Goal: Task Accomplishment & Management: Complete application form

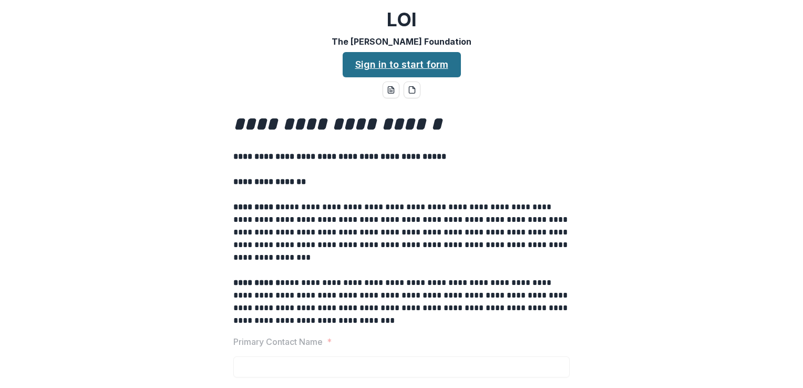
click at [427, 65] on link "Sign in to start form" at bounding box center [402, 64] width 118 height 25
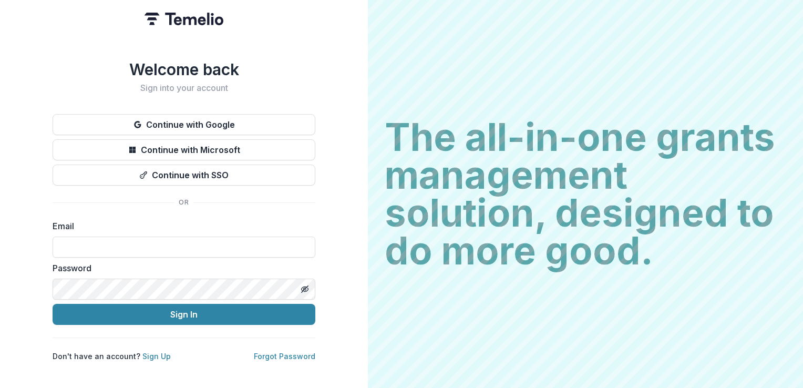
type input "**********"
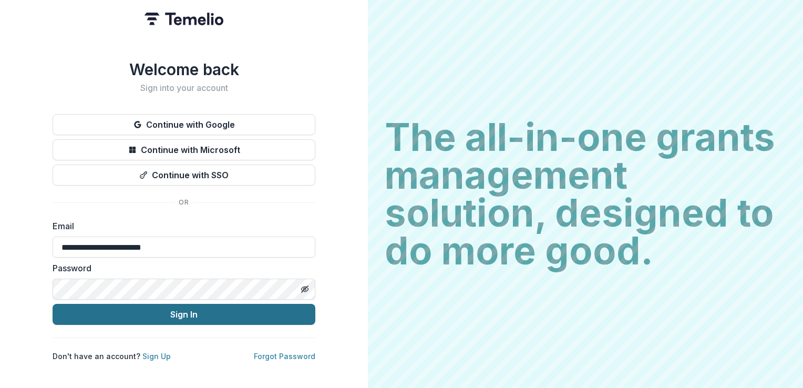
click at [151, 308] on button "Sign In" at bounding box center [184, 314] width 263 height 21
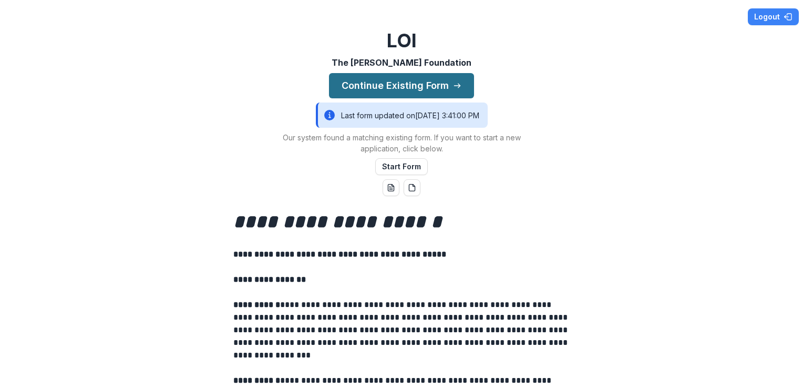
click at [409, 86] on button "Continue Existing Form" at bounding box center [401, 85] width 145 height 25
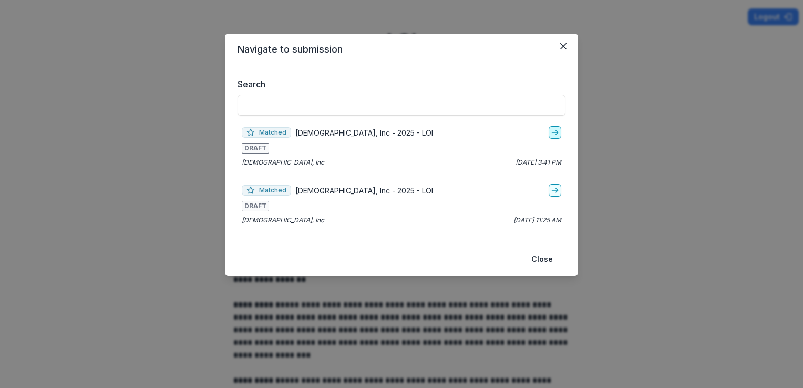
click at [555, 135] on icon "go-to" at bounding box center [555, 132] width 8 height 8
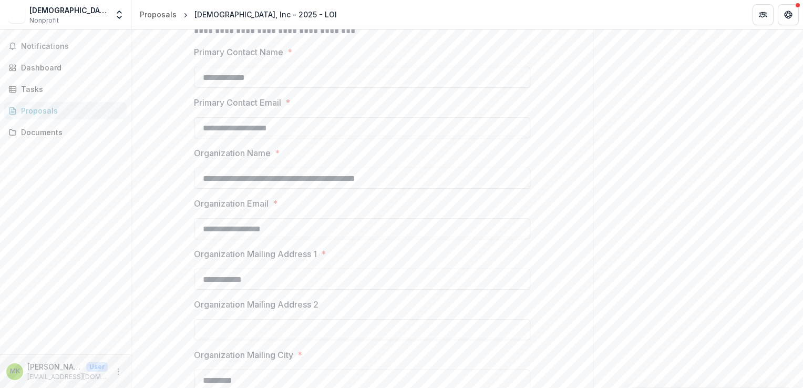
scroll to position [368, 0]
click at [209, 227] on input "**********" at bounding box center [362, 227] width 336 height 21
drag, startPoint x: 216, startPoint y: 225, endPoint x: 184, endPoint y: 230, distance: 32.9
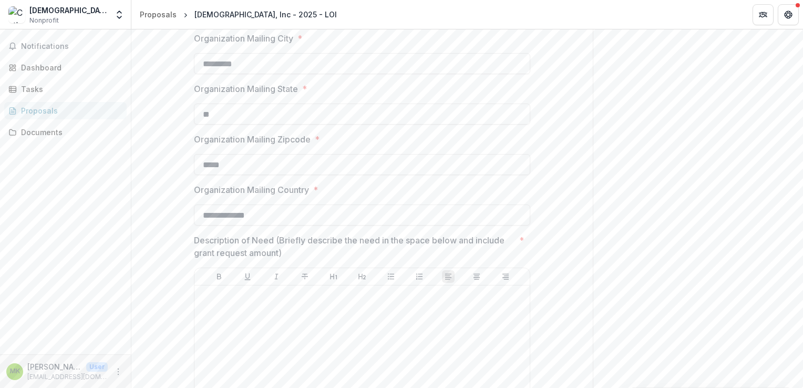
scroll to position [788, 0]
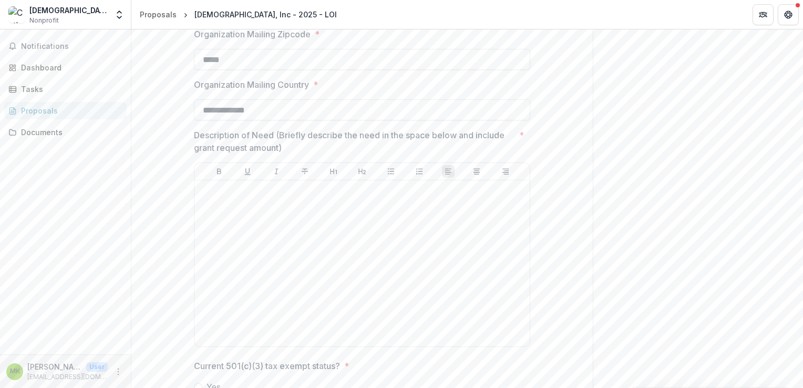
type input "**********"
click at [364, 205] on div at bounding box center [362, 263] width 327 height 158
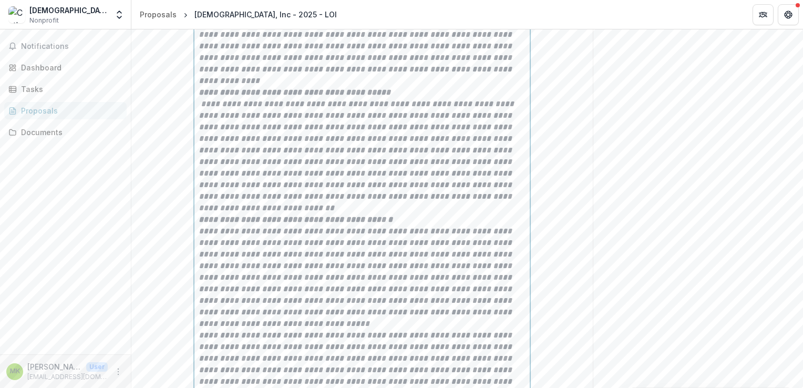
scroll to position [1432, 0]
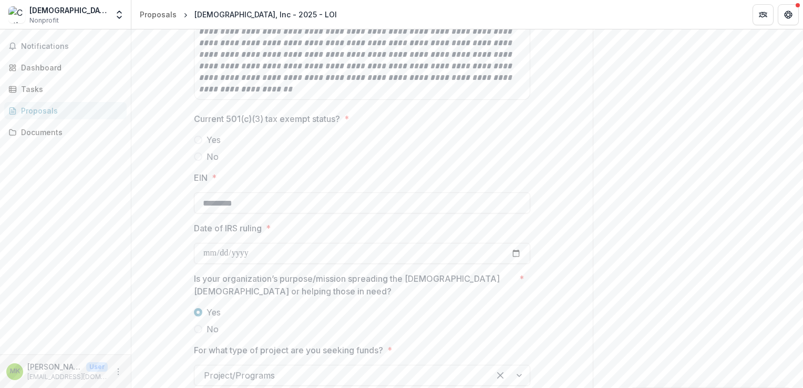
click at [198, 136] on span at bounding box center [198, 140] width 8 height 8
click at [283, 243] on input "Date of IRS ruling *" at bounding box center [362, 253] width 336 height 21
type input "**********"
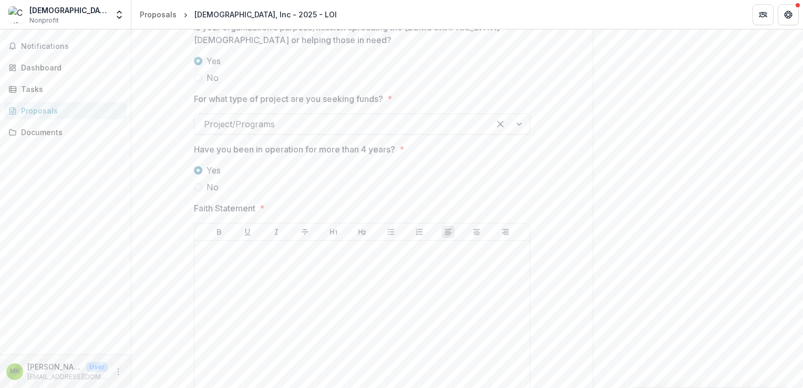
scroll to position [1695, 0]
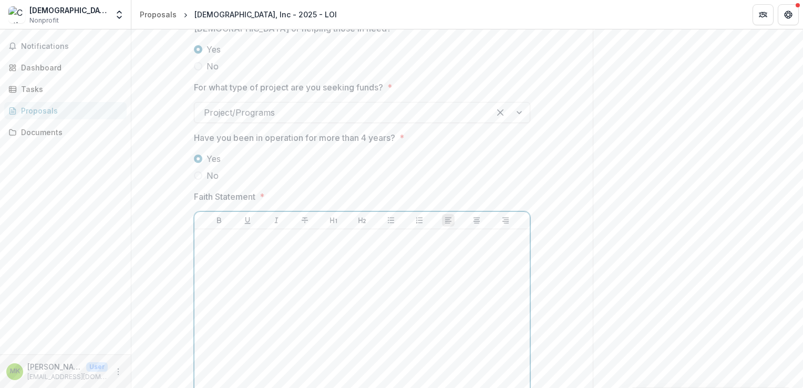
click at [286, 247] on div at bounding box center [362, 312] width 327 height 158
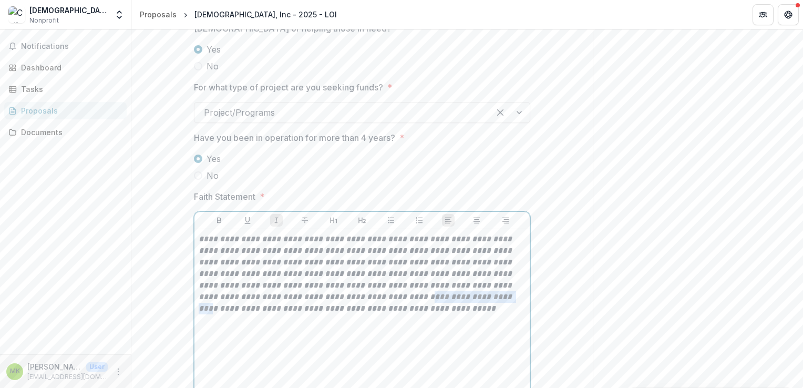
drag, startPoint x: 410, startPoint y: 277, endPoint x: 336, endPoint y: 277, distance: 73.6
click at [336, 277] on p "**********" at bounding box center [362, 273] width 327 height 81
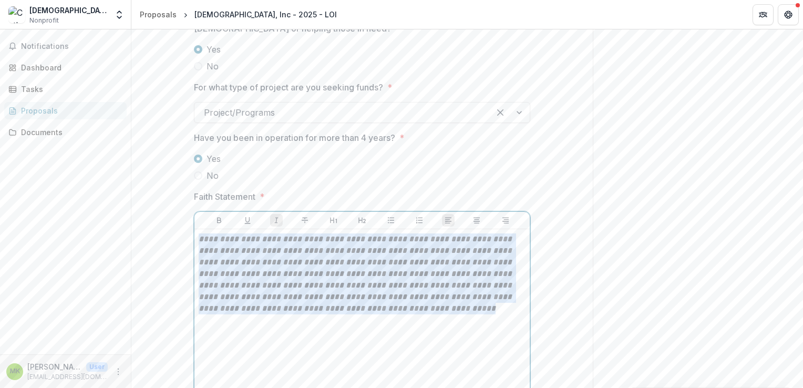
drag, startPoint x: 408, startPoint y: 288, endPoint x: 178, endPoint y: 215, distance: 241.3
click at [275, 216] on icon "Italicize" at bounding box center [276, 220] width 8 height 8
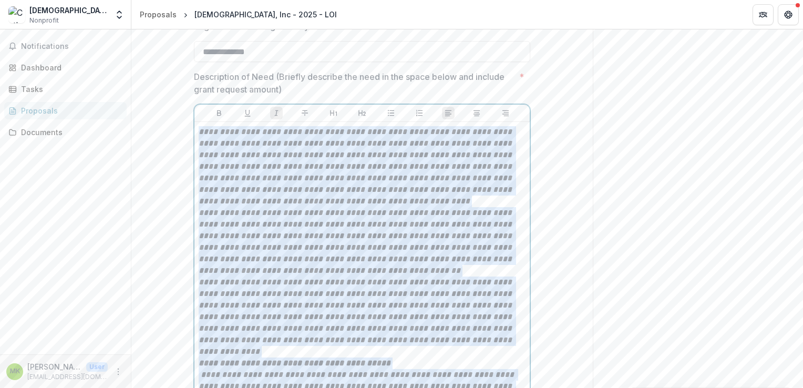
scroll to position [811, 0]
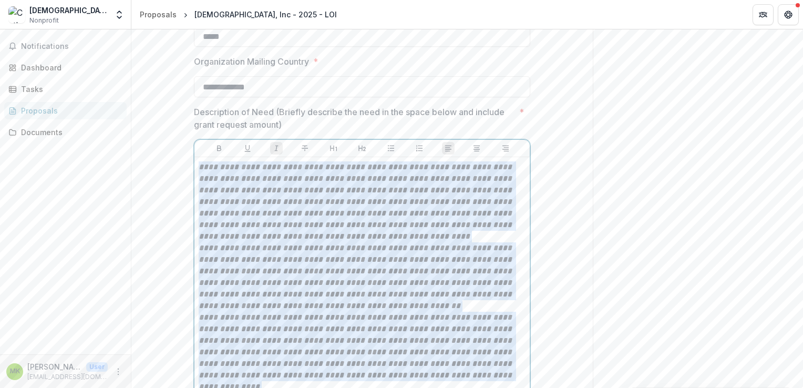
drag, startPoint x: 267, startPoint y: 328, endPoint x: 193, endPoint y: 160, distance: 183.0
click at [275, 149] on icon "Italicize" at bounding box center [276, 148] width 8 height 8
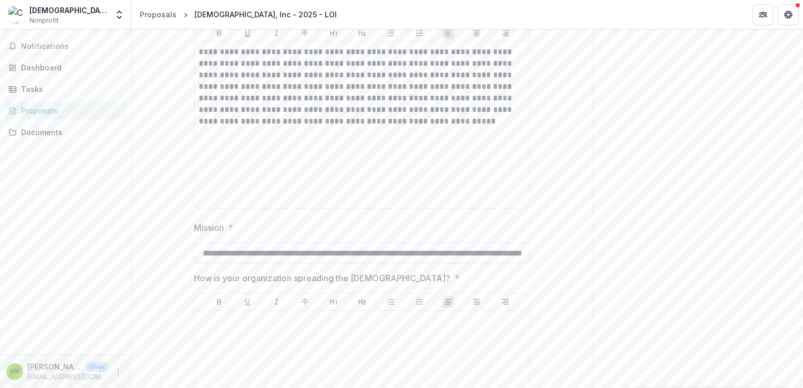
scroll to position [1915, 0]
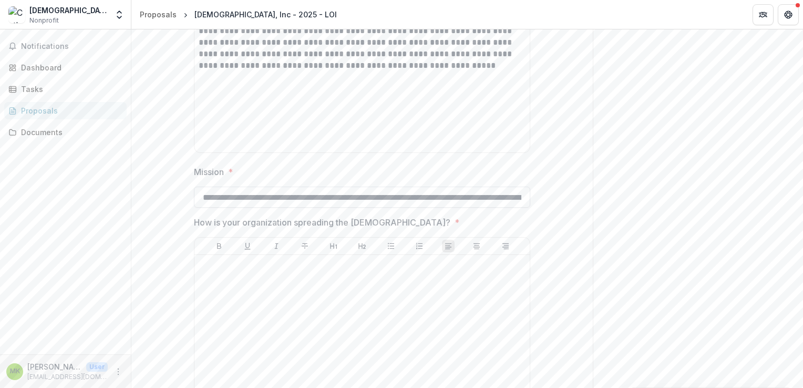
click at [208, 193] on input "Mission *" at bounding box center [362, 197] width 336 height 21
drag, startPoint x: 200, startPoint y: 196, endPoint x: 610, endPoint y: 198, distance: 409.8
paste input "text"
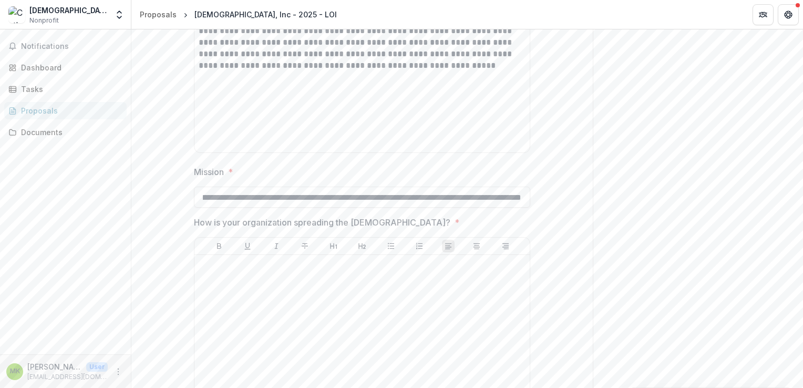
scroll to position [0, 3294]
type input "**********"
click at [294, 303] on div at bounding box center [362, 338] width 327 height 158
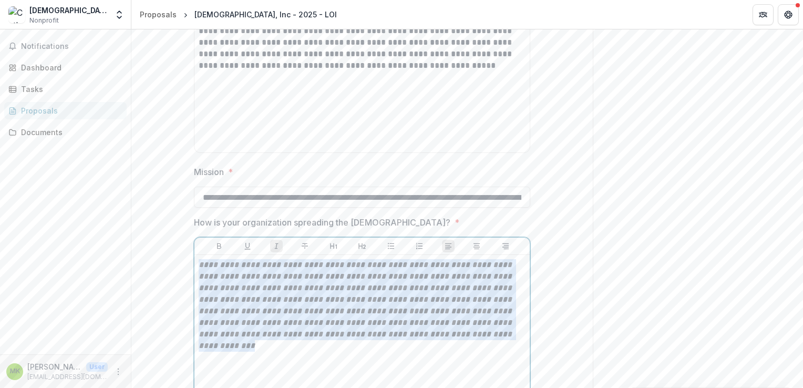
drag, startPoint x: 456, startPoint y: 336, endPoint x: 154, endPoint y: 256, distance: 312.1
click at [274, 244] on icon "Italicize" at bounding box center [276, 246] width 8 height 8
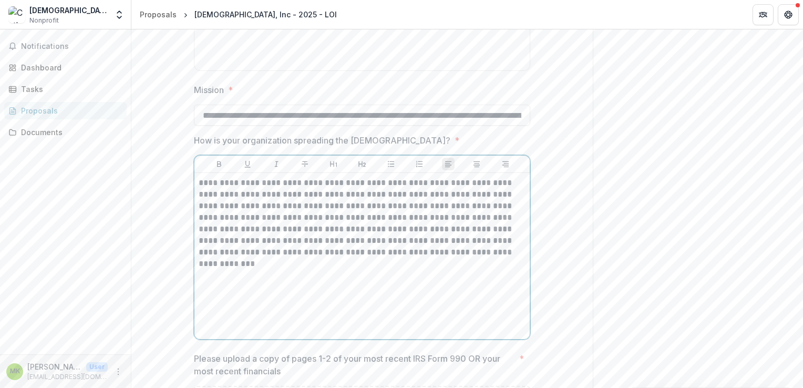
scroll to position [2090, 0]
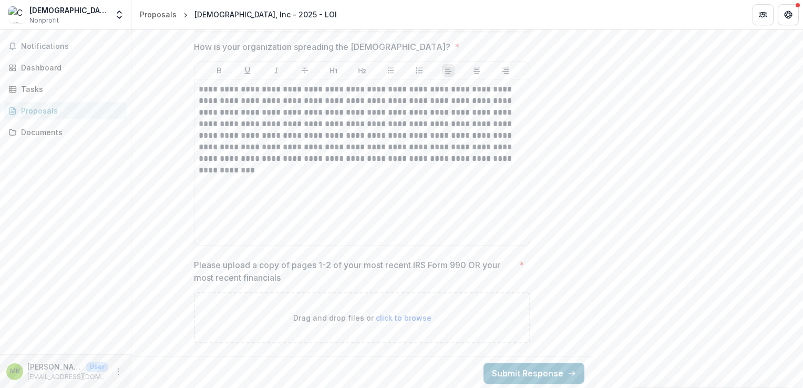
click at [521, 267] on span "*" at bounding box center [521, 271] width 5 height 25
click at [37, 68] on div "Dashboard" at bounding box center [69, 67] width 97 height 11
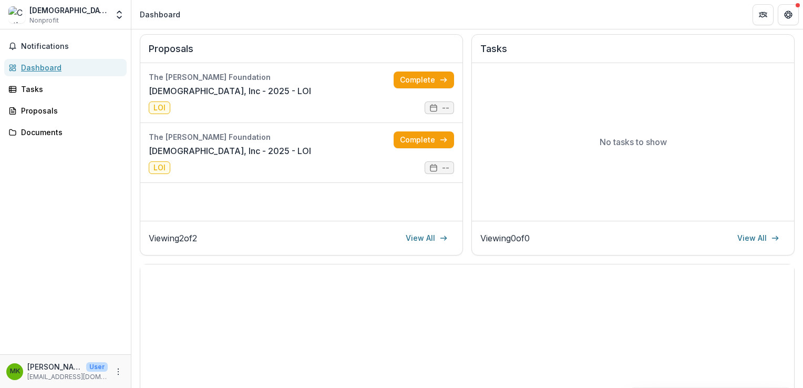
scroll to position [121, 0]
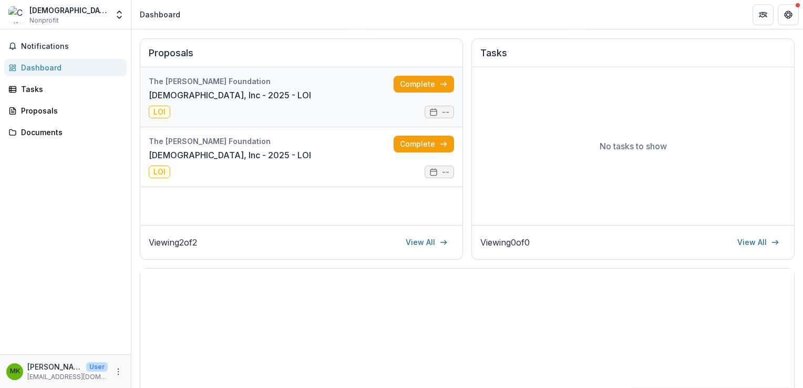
click at [311, 101] on link "Catholic Foreign Mission Society of America, Inc - 2025 - LOI" at bounding box center [230, 95] width 162 height 13
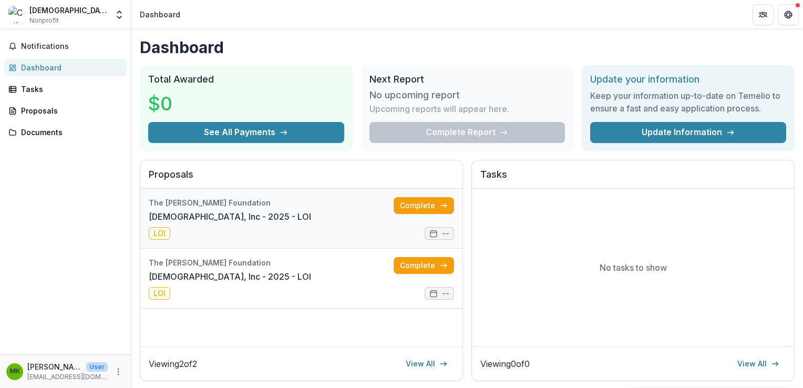
click at [177, 210] on link "Catholic Foreign Mission Society of America, Inc - 2025 - LOI" at bounding box center [230, 216] width 162 height 13
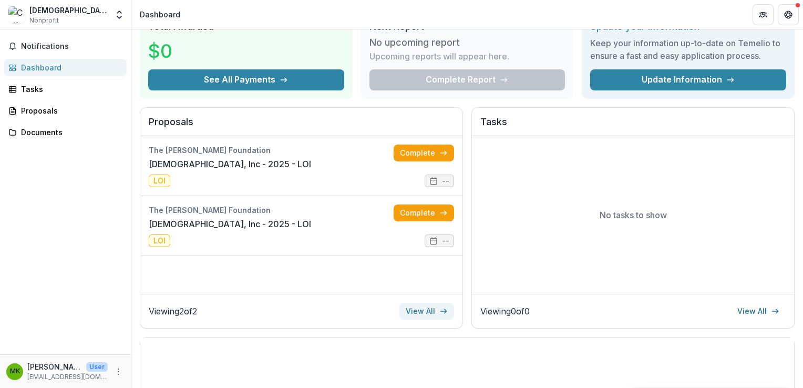
click at [429, 312] on link "View All" at bounding box center [426, 311] width 55 height 17
